Goal: Information Seeking & Learning: Learn about a topic

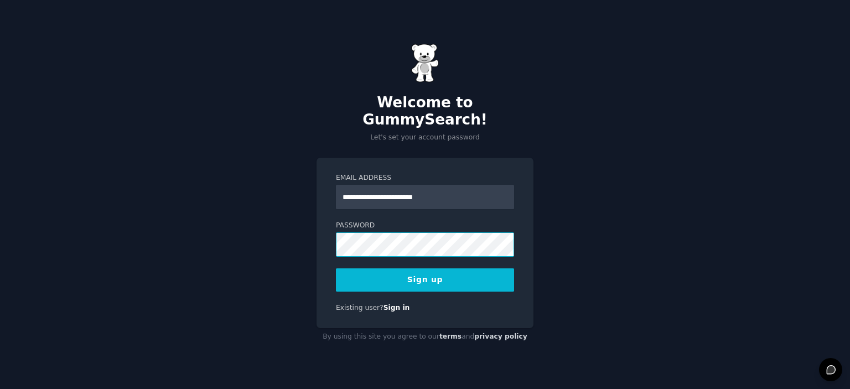
click at [322, 236] on div "**********" at bounding box center [424, 243] width 217 height 170
click at [462, 192] on input "**********" at bounding box center [425, 197] width 178 height 24
paste input "**********"
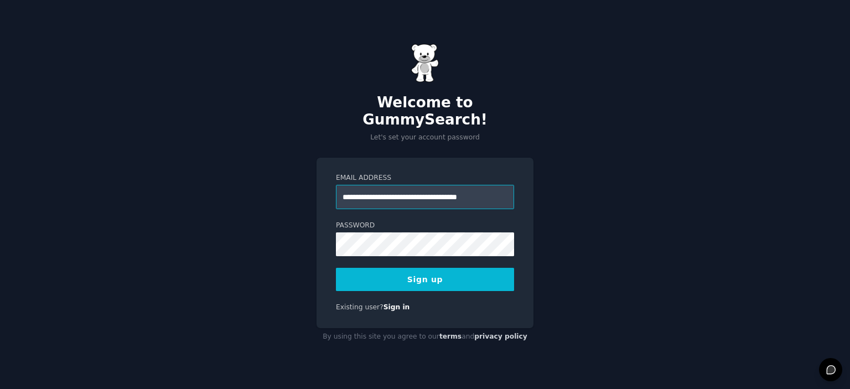
type input "**********"
click at [424, 268] on button "Sign up" at bounding box center [425, 279] width 178 height 23
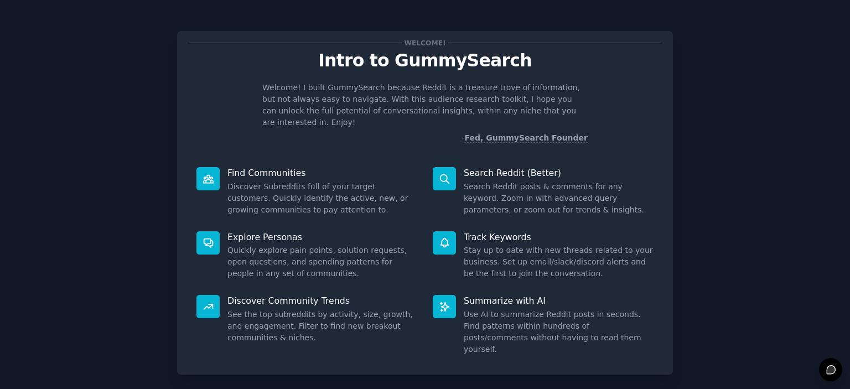
click at [330, 309] on dd "See the top subreddits by activity, size, growth, and engagement. Filter to fin…" at bounding box center [322, 326] width 190 height 35
click at [354, 309] on dd "See the top subreddits by activity, size, growth, and engagement. Filter to fin…" at bounding box center [322, 326] width 190 height 35
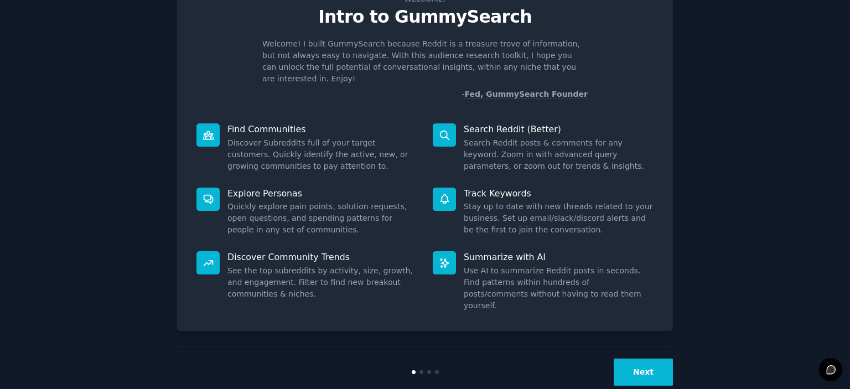
click at [640, 358] on button "Next" at bounding box center [642, 371] width 59 height 27
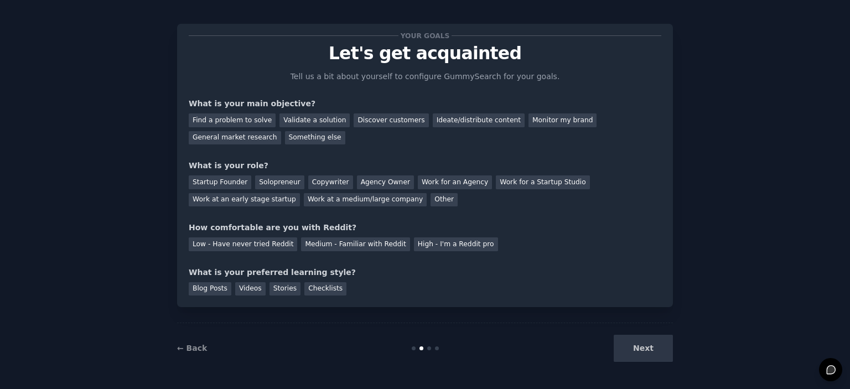
scroll to position [7, 0]
click at [237, 121] on div "Find a problem to solve" at bounding box center [232, 121] width 87 height 14
click at [312, 123] on div "Validate a solution" at bounding box center [314, 121] width 70 height 14
click at [244, 116] on div "Find a problem to solve" at bounding box center [232, 121] width 87 height 14
click at [234, 180] on div "Startup Founder" at bounding box center [220, 183] width 62 height 14
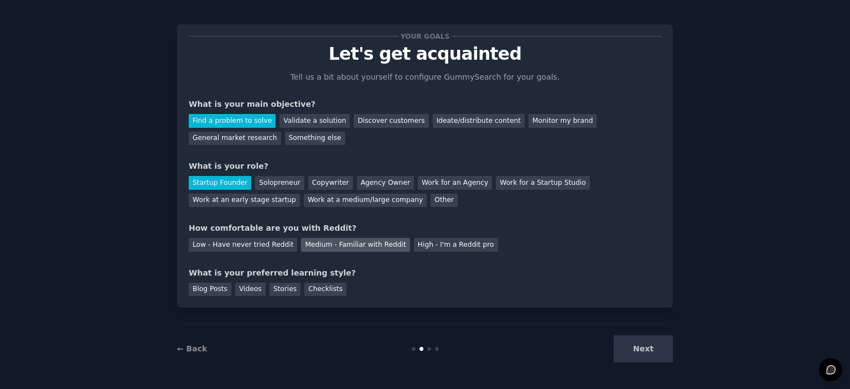
click at [324, 244] on div "Medium - Familiar with Reddit" at bounding box center [355, 245] width 108 height 14
click at [244, 289] on div "Videos" at bounding box center [250, 290] width 30 height 14
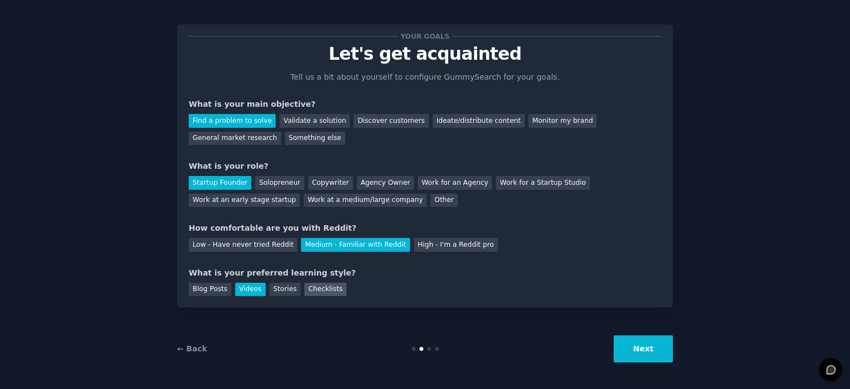
click at [319, 294] on div "Checklists" at bounding box center [325, 290] width 42 height 14
click at [244, 294] on div "Videos" at bounding box center [250, 290] width 30 height 14
click at [316, 294] on div "Checklists" at bounding box center [325, 290] width 42 height 14
click at [629, 343] on button "Next" at bounding box center [642, 348] width 59 height 27
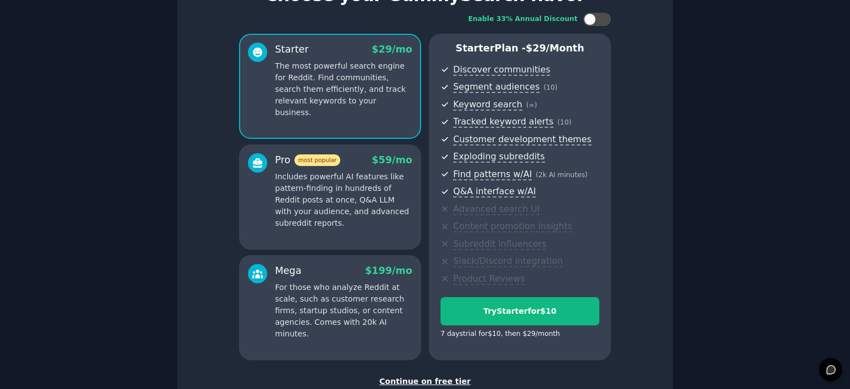
scroll to position [66, 0]
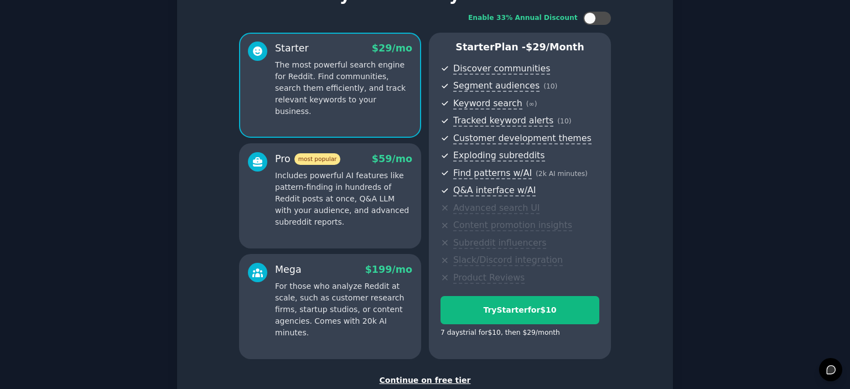
click at [377, 201] on p "Includes powerful AI features like pattern-finding in hundreds of Reddit posts …" at bounding box center [343, 199] width 137 height 58
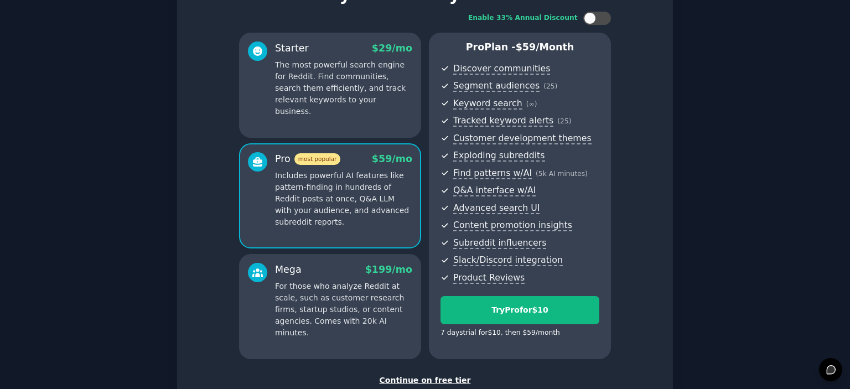
click at [367, 311] on p "For those who analyze Reddit at scale, such as customer research firms, startup…" at bounding box center [343, 309] width 137 height 58
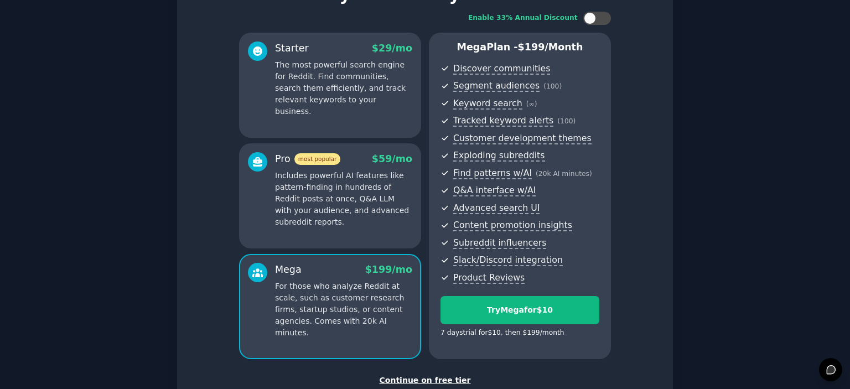
click at [362, 212] on p "Includes powerful AI features like pattern-finding in hundreds of Reddit posts …" at bounding box center [343, 199] width 137 height 58
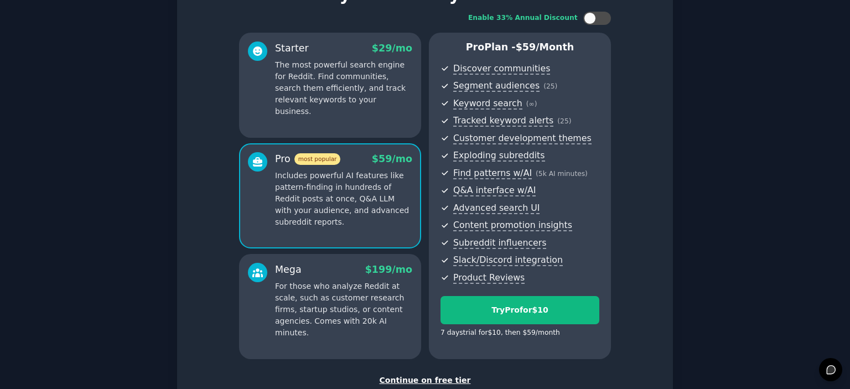
click at [359, 284] on p "For those who analyze Reddit at scale, such as customer research firms, startup…" at bounding box center [343, 309] width 137 height 58
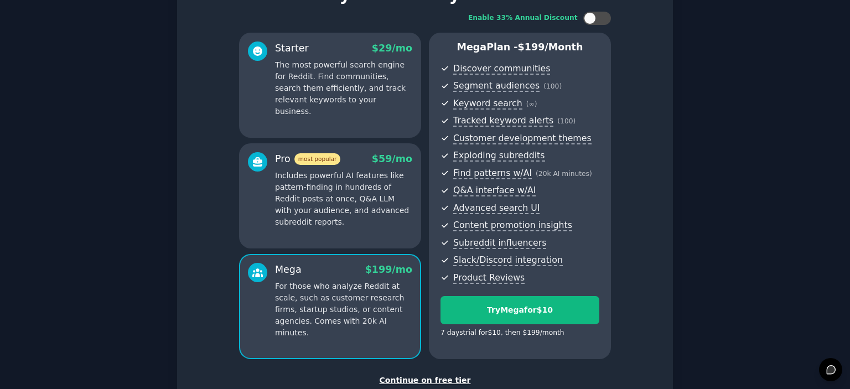
click at [352, 222] on p "Includes powerful AI features like pattern-finding in hundreds of Reddit posts …" at bounding box center [343, 199] width 137 height 58
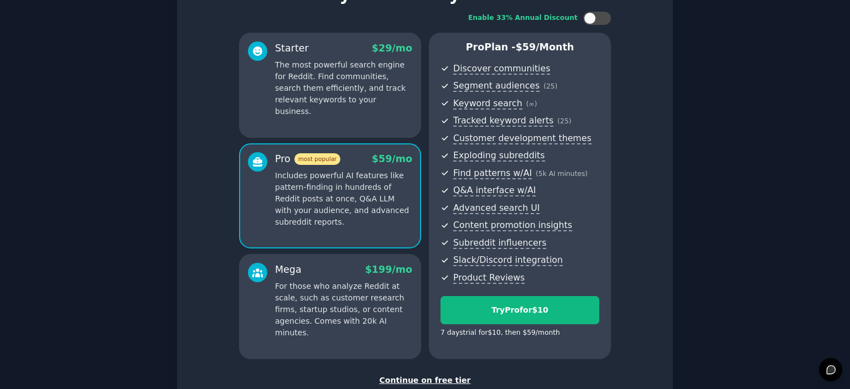
click at [343, 113] on div "Starter $ 29 /mo The most powerful search engine for Reddit. Find communities, …" at bounding box center [330, 85] width 182 height 105
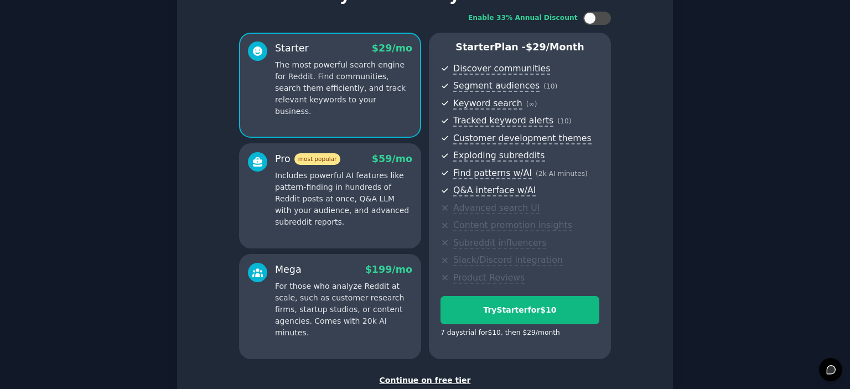
click at [352, 202] on p "Includes powerful AI features like pattern-finding in hundreds of Reddit posts …" at bounding box center [343, 199] width 137 height 58
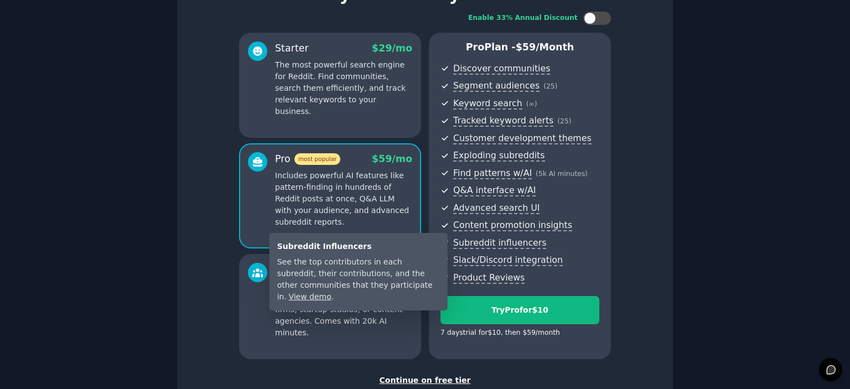
click at [331, 292] on link "View demo" at bounding box center [309, 296] width 43 height 9
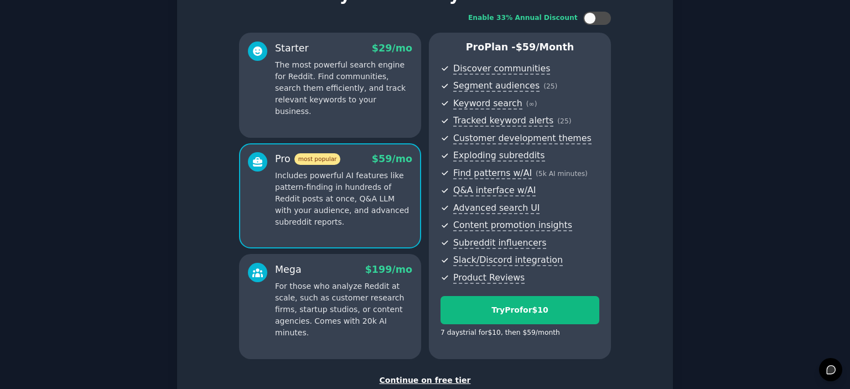
scroll to position [141, 0]
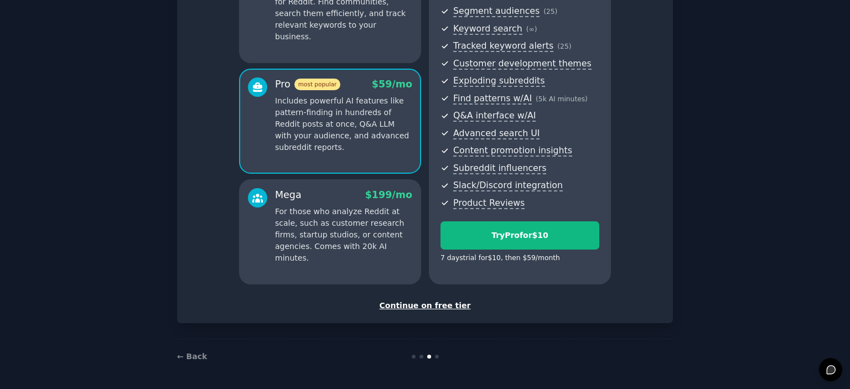
click at [427, 306] on div "Continue on free tier" at bounding box center [425, 306] width 472 height 12
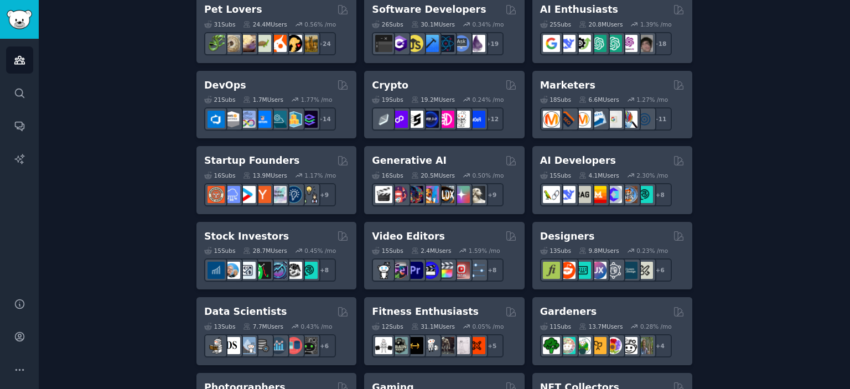
scroll to position [218, 0]
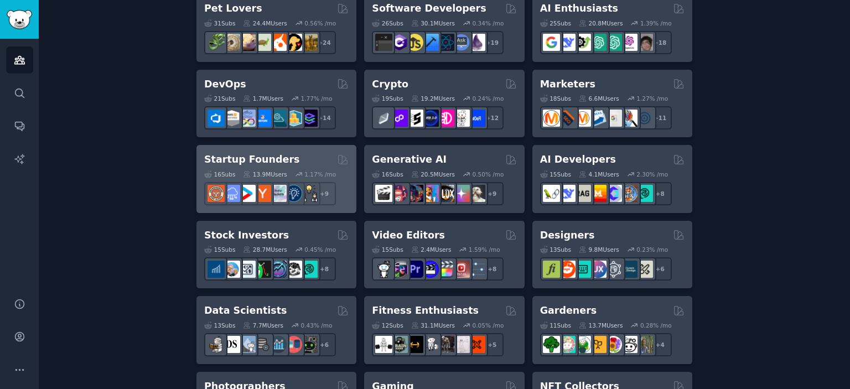
click at [244, 157] on h2 "Startup Founders" at bounding box center [251, 160] width 95 height 14
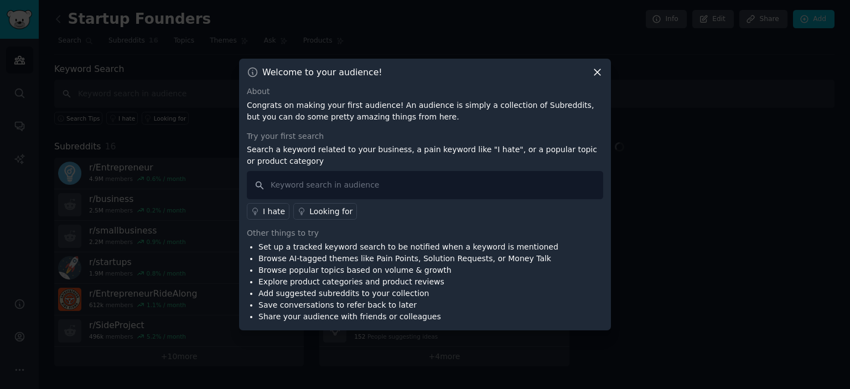
click at [600, 75] on icon at bounding box center [597, 72] width 12 height 12
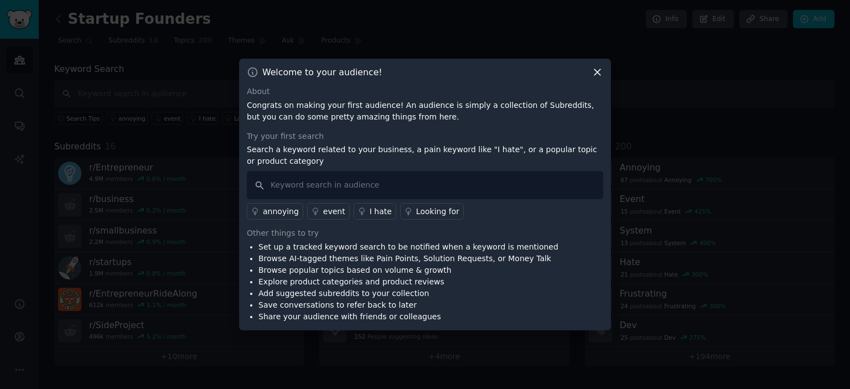
click at [247, 86] on div "About" at bounding box center [425, 92] width 356 height 12
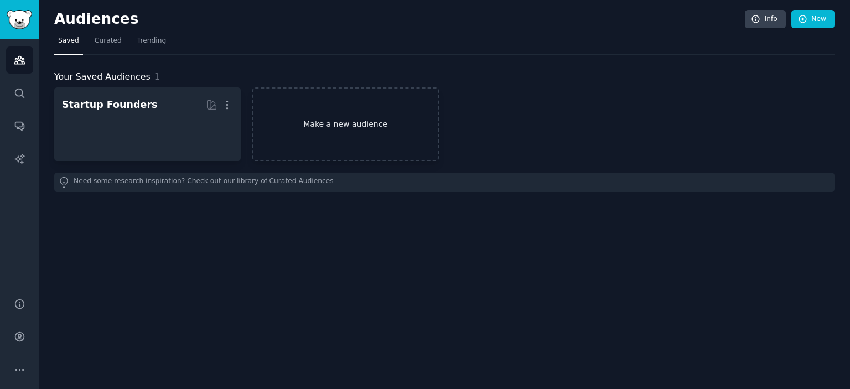
click at [361, 124] on link "Make a new audience" at bounding box center [345, 124] width 186 height 74
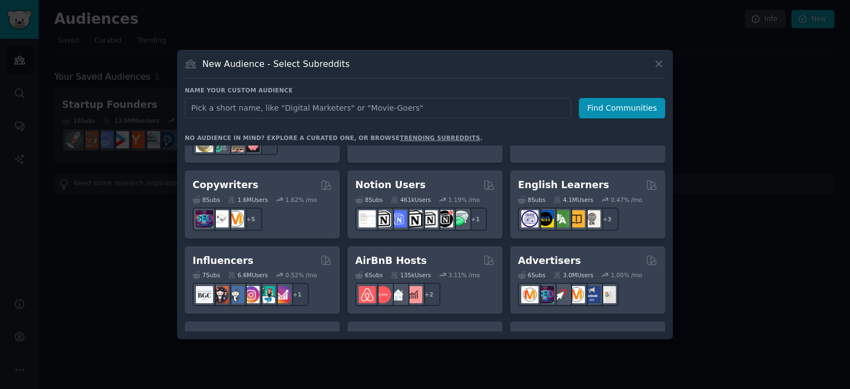
scroll to position [679, 0]
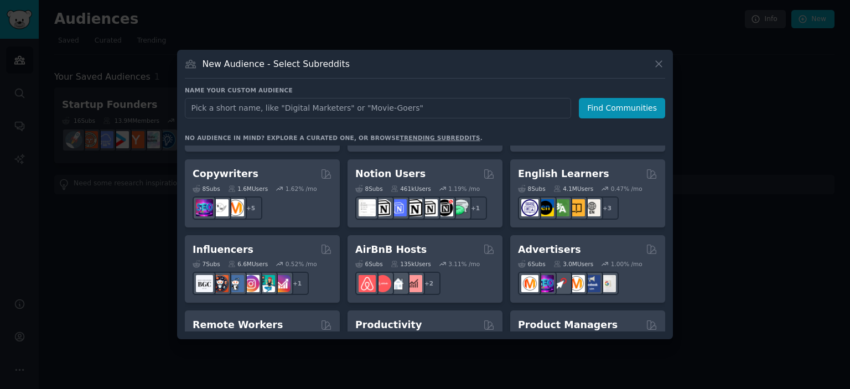
click at [370, 101] on input "text" at bounding box center [378, 108] width 386 height 20
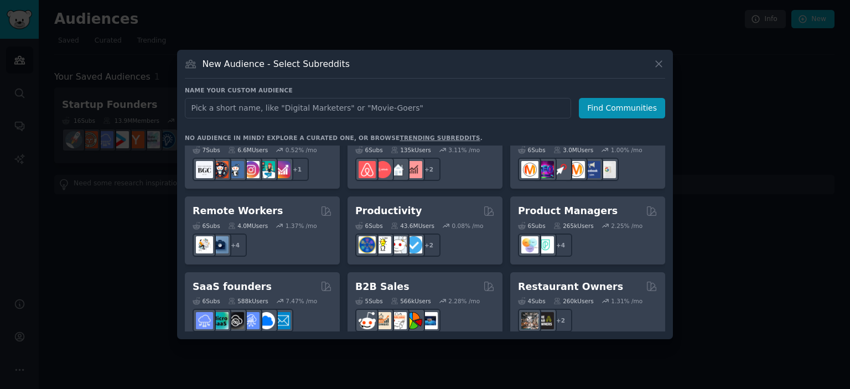
scroll to position [794, 0]
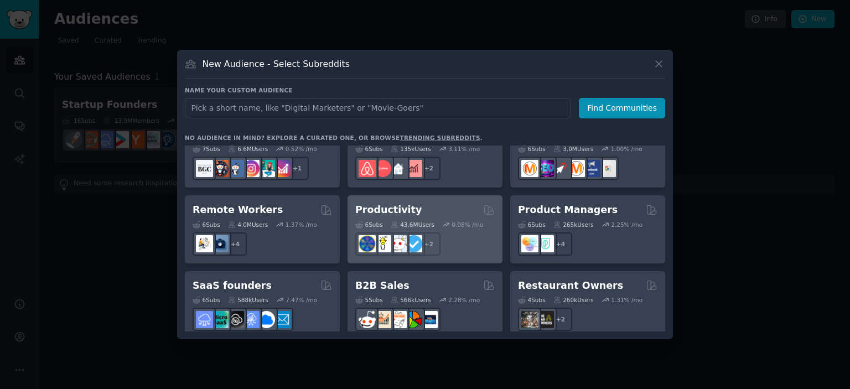
click at [396, 203] on h2 "Productivity" at bounding box center [388, 210] width 66 height 14
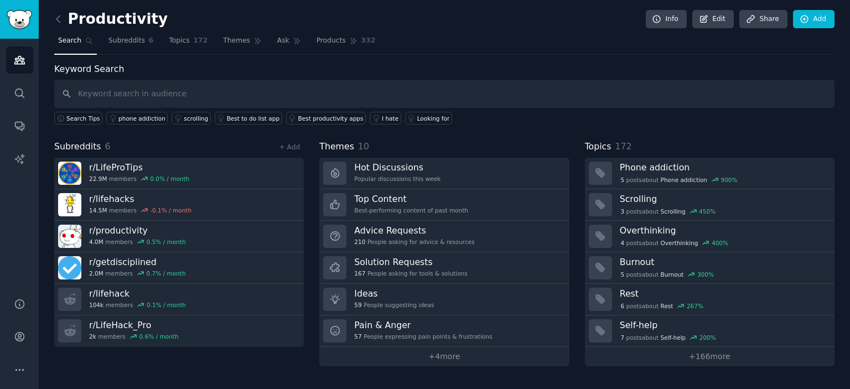
type input "B"
type input "SLEEP"
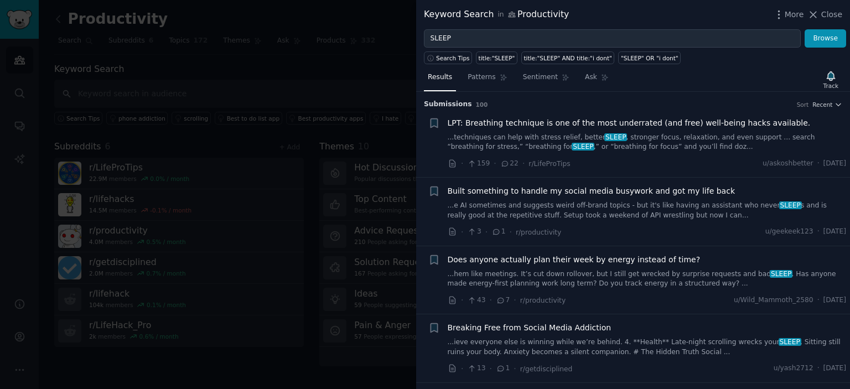
click at [801, 77] on div "Results Patterns Sentiment Ask Track" at bounding box center [633, 80] width 434 height 24
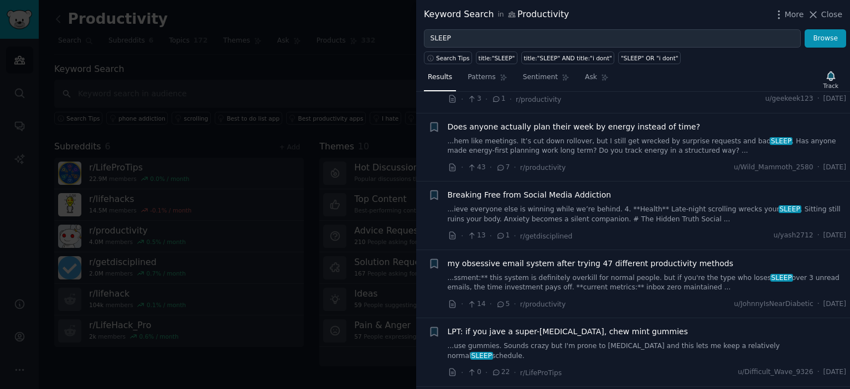
scroll to position [134, 0]
click at [536, 205] on link "...ieve everyone else is winning while we’re behind. 4. **Health** Late-night s…" at bounding box center [646, 212] width 399 height 19
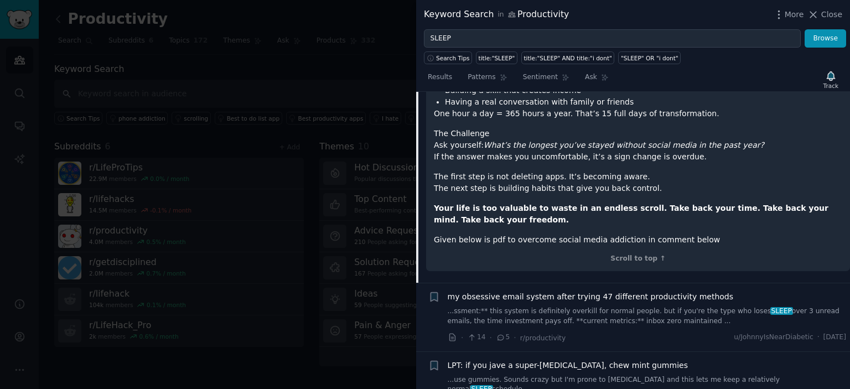
scroll to position [687, 0]
click at [637, 254] on div "Scroll to top ↑" at bounding box center [638, 259] width 408 height 10
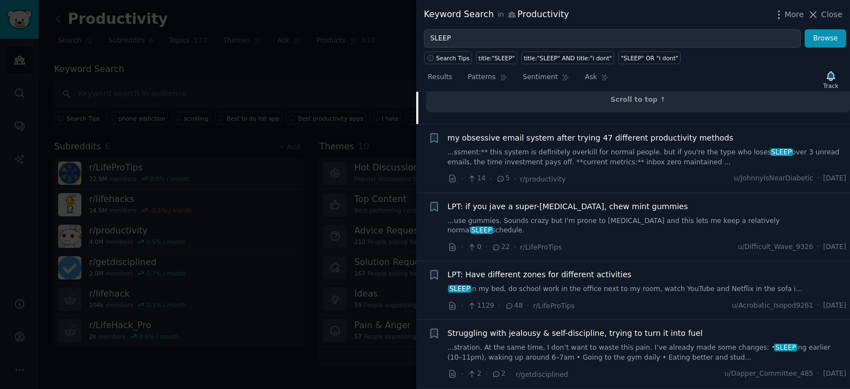
scroll to position [850, 0]
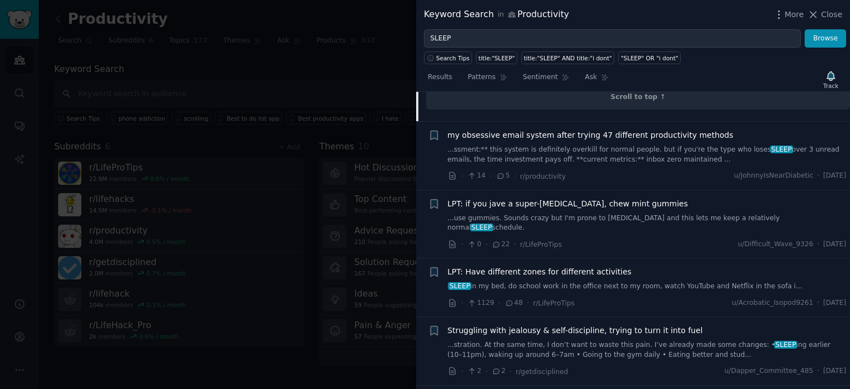
click at [598, 198] on span "LPT: if you jave a super-[MEDICAL_DATA], chew mint gummies" at bounding box center [567, 204] width 240 height 12
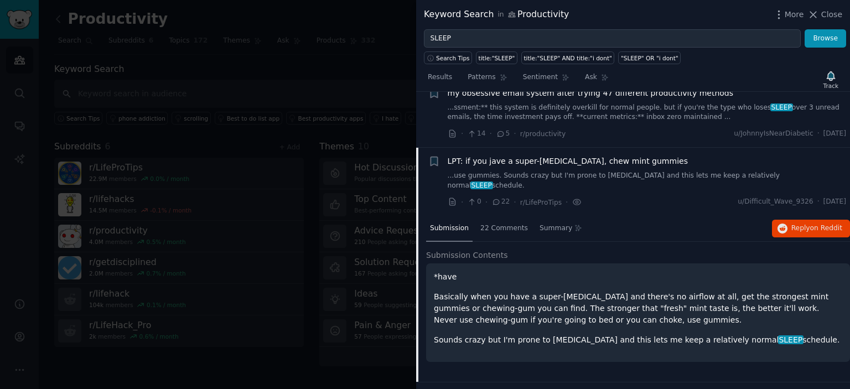
scroll to position [358, 0]
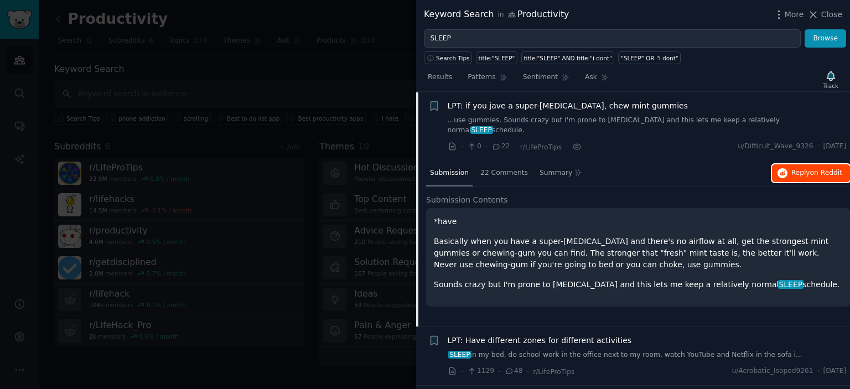
click at [830, 169] on span "on Reddit" at bounding box center [826, 173] width 32 height 8
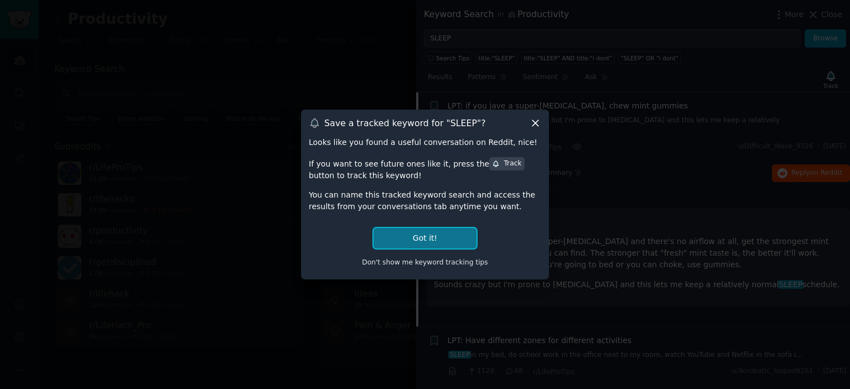
click at [431, 238] on button "Got it!" at bounding box center [424, 238] width 103 height 20
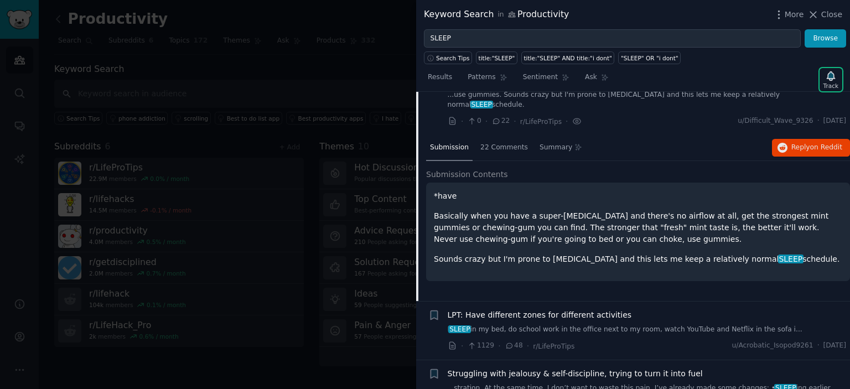
scroll to position [383, 0]
